Goal: Task Accomplishment & Management: Use online tool/utility

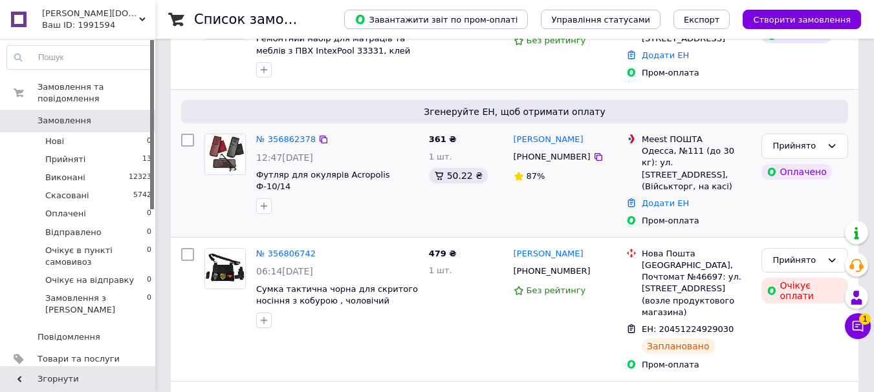
scroll to position [194, 0]
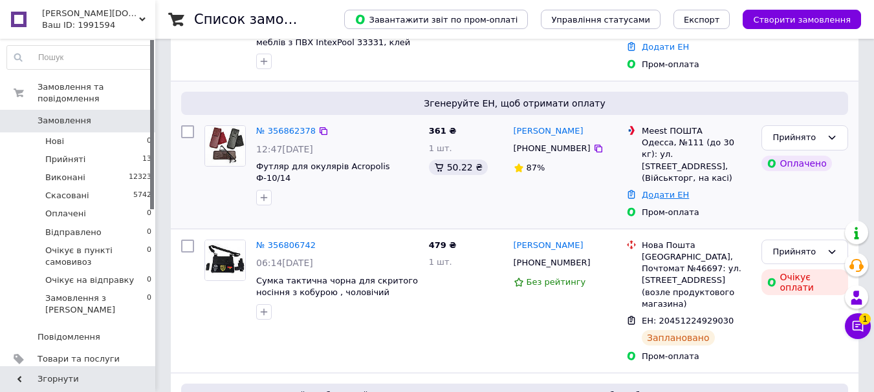
click at [653, 190] on link "Додати ЕН" at bounding box center [664, 195] width 47 height 10
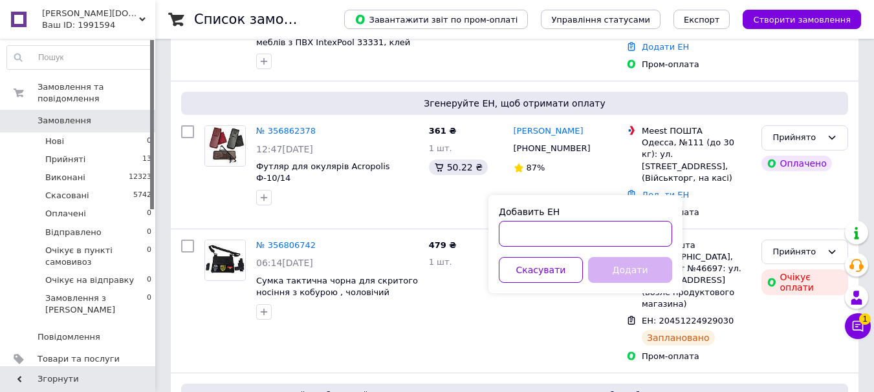
click at [546, 235] on input "Добавить ЕН" at bounding box center [585, 234] width 173 height 26
paste input "20451225145475"
type input "20451225145475"
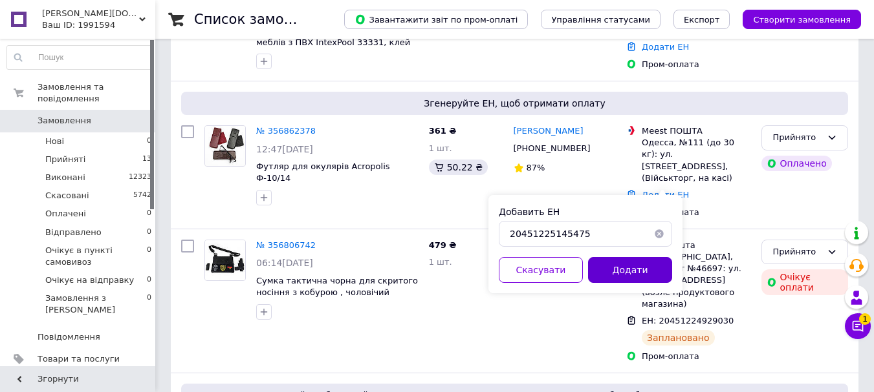
click at [627, 268] on button "Додати" at bounding box center [630, 270] width 84 height 26
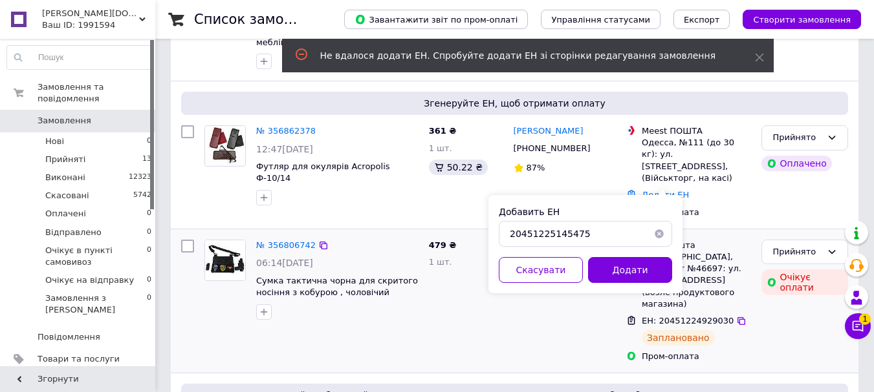
click at [462, 297] on div "479 ₴ 1 шт." at bounding box center [466, 301] width 85 height 133
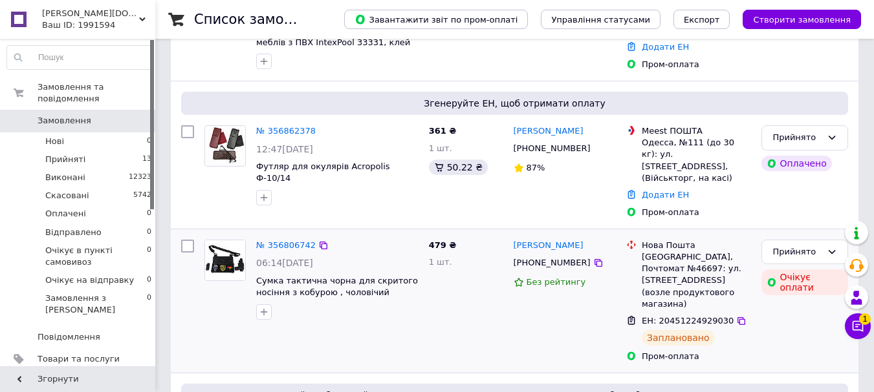
scroll to position [129, 0]
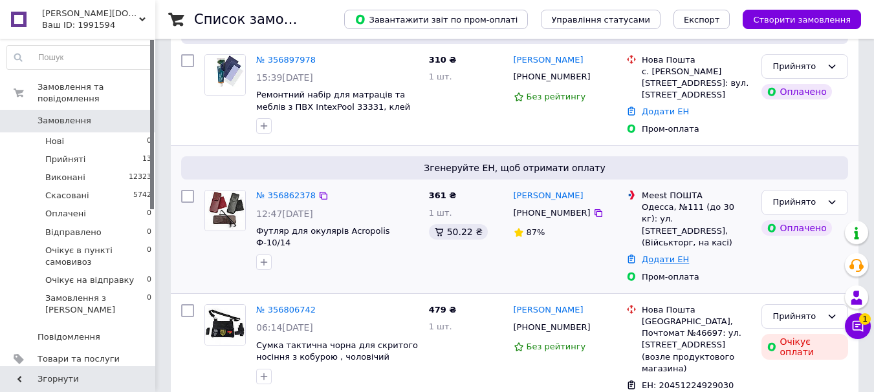
click at [657, 255] on link "Додати ЕН" at bounding box center [664, 260] width 47 height 10
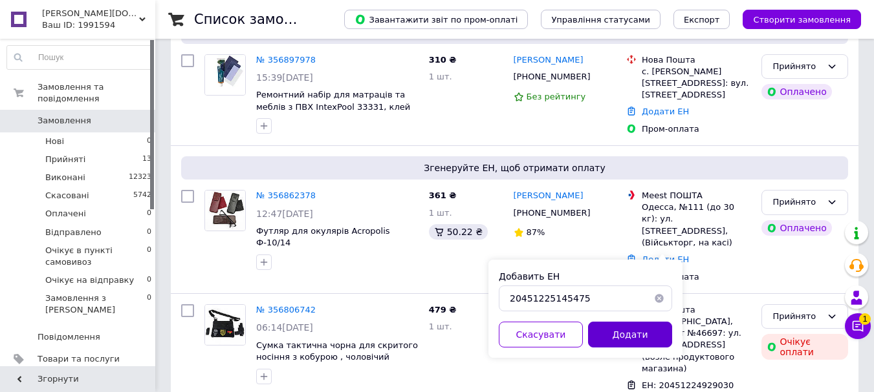
click at [632, 336] on button "Додати" at bounding box center [630, 335] width 84 height 26
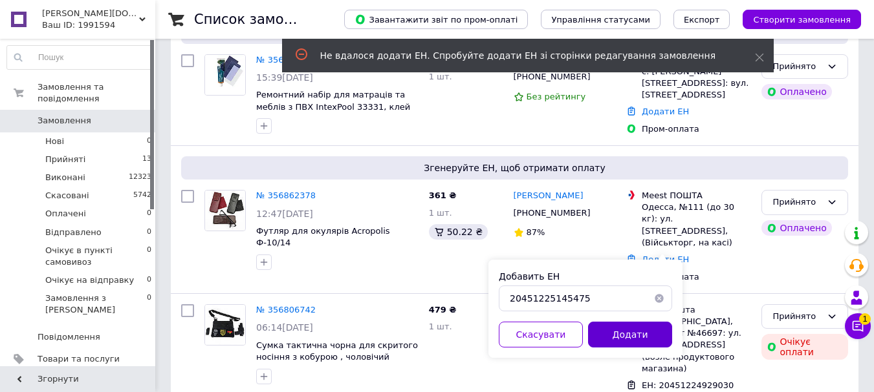
click at [618, 341] on button "Додати" at bounding box center [630, 335] width 84 height 26
